Goal: Information Seeking & Learning: Learn about a topic

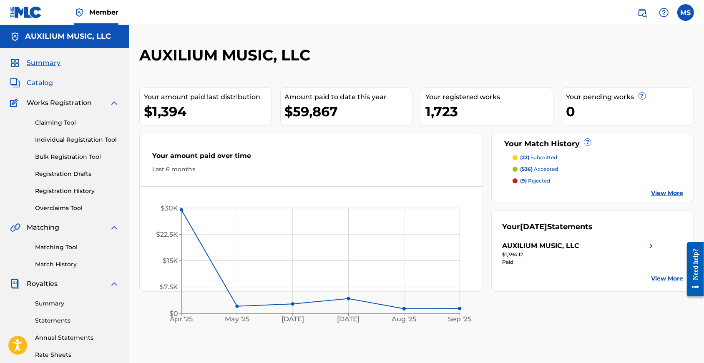
click at [43, 88] on span "Catalog" at bounding box center [40, 83] width 26 height 10
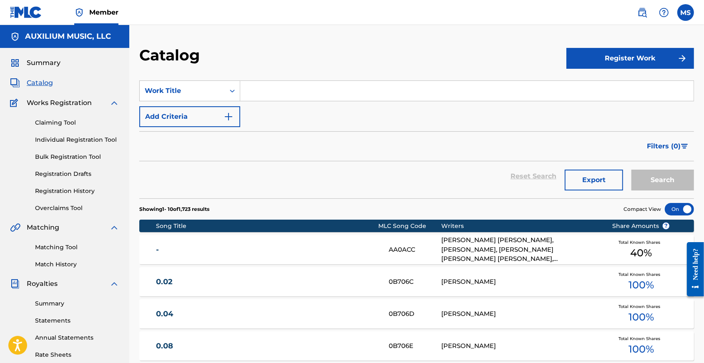
click at [279, 101] on input "Search Form" at bounding box center [466, 91] width 453 height 20
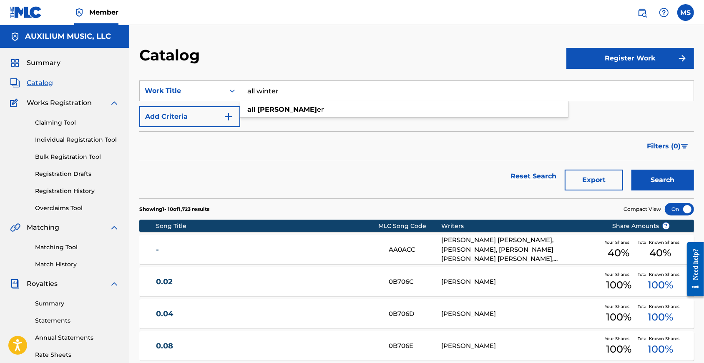
type input "all winter"
click at [660, 189] on button "Search" at bounding box center [662, 180] width 63 height 21
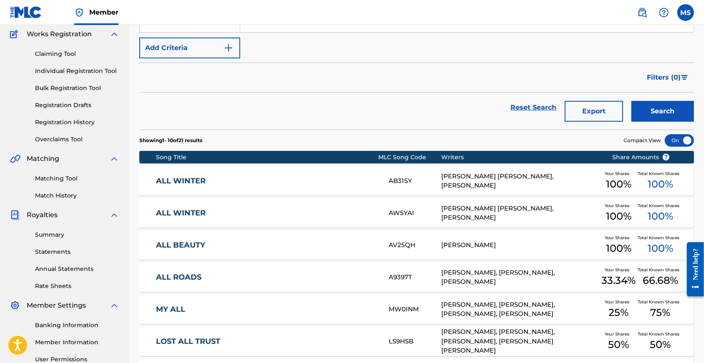
scroll to position [75, 0]
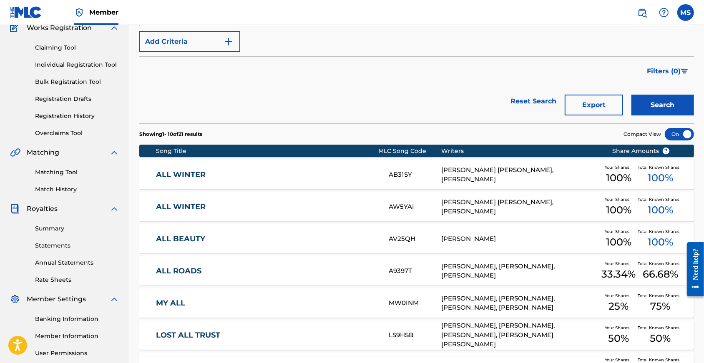
click at [201, 180] on link "ALL WINTER" at bounding box center [266, 175] width 221 height 10
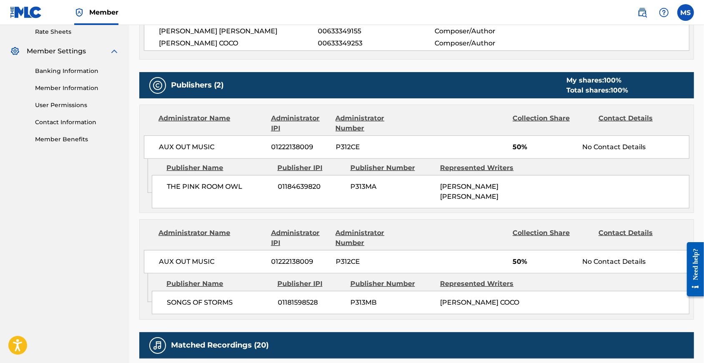
scroll to position [75, 0]
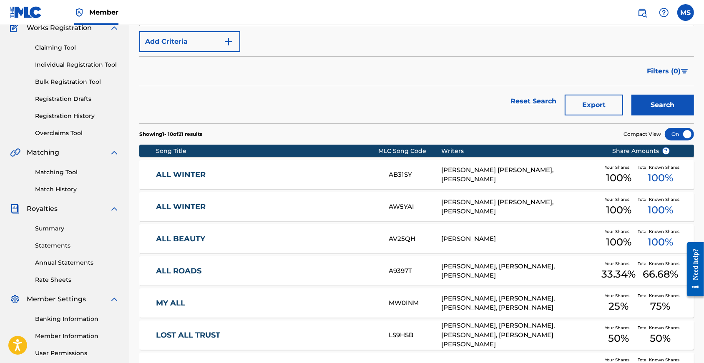
click at [198, 212] on link "ALL WINTER" at bounding box center [266, 207] width 221 height 10
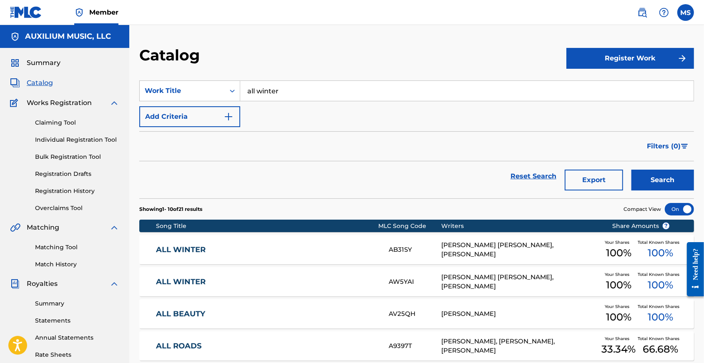
click at [278, 90] on input "all winter" at bounding box center [466, 91] width 453 height 20
paste input "COFFEE"
click at [660, 189] on button "Search" at bounding box center [662, 180] width 63 height 21
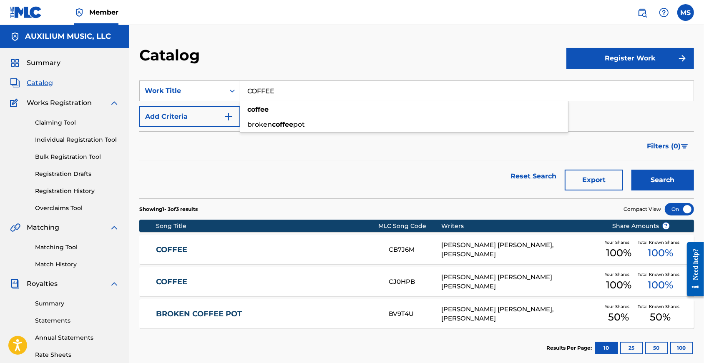
click at [279, 96] on input "COFFEE" at bounding box center [466, 91] width 453 height 20
paste input "HEARTS"
click at [660, 189] on button "Search" at bounding box center [662, 180] width 63 height 21
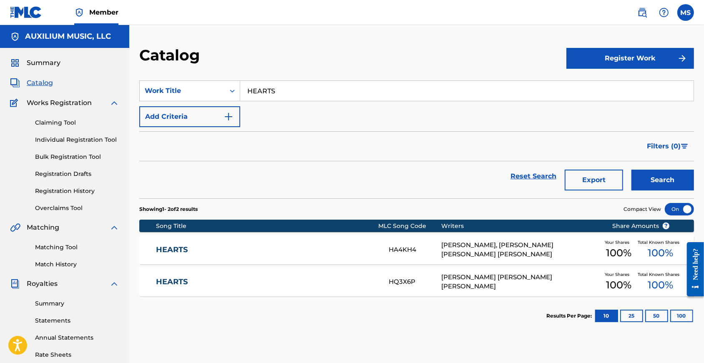
click at [296, 88] on input "HEARTS" at bounding box center [466, 91] width 453 height 20
paste input "WHITE WAVE"
type input "WHITE WAVE"
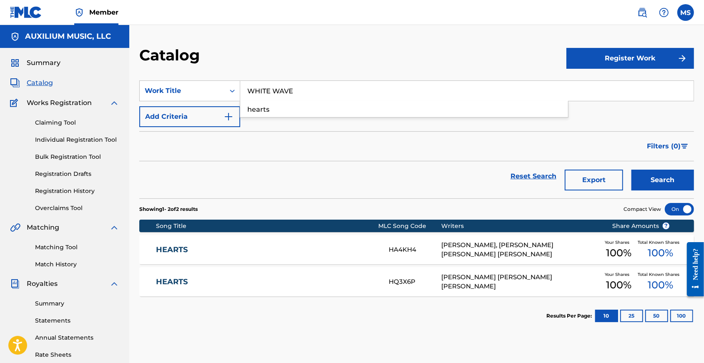
click at [660, 189] on button "Search" at bounding box center [662, 180] width 63 height 21
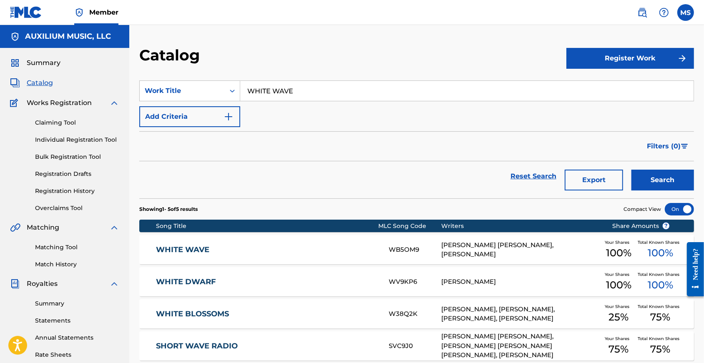
click at [38, 12] on img at bounding box center [26, 12] width 32 height 12
